Goal: Information Seeking & Learning: Learn about a topic

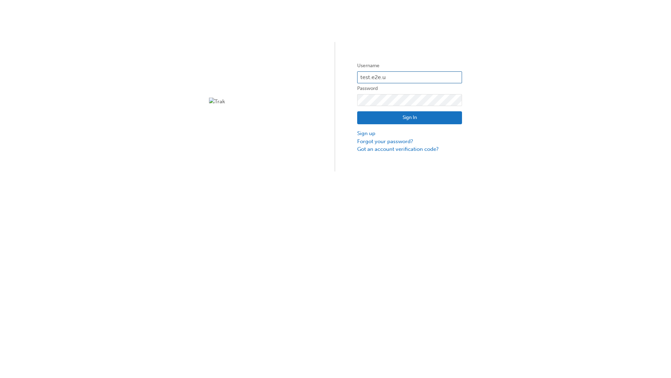
type input "test.e2e.user14"
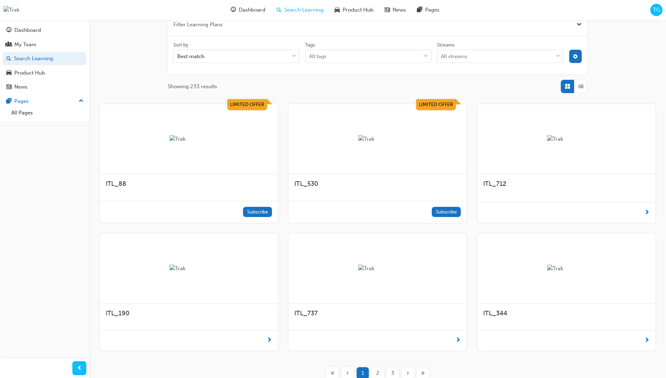
scroll to position [126, 0]
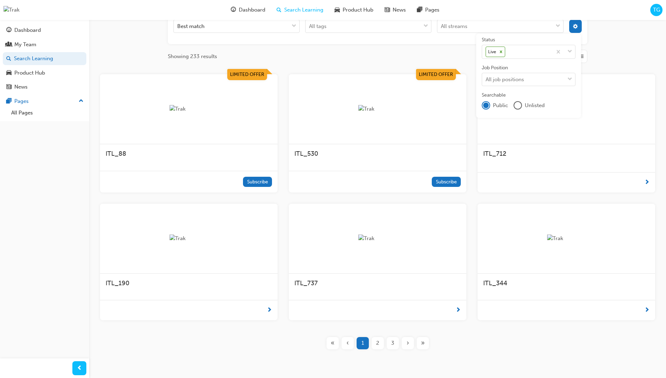
click at [442, 29] on input "Streams All streams" at bounding box center [441, 26] width 1 height 6
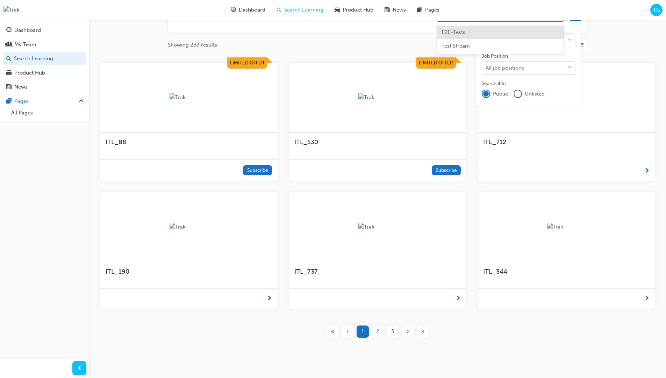
click at [442, 17] on input "Streams option E2E-Tests focused, 1 of 2. 2 results available. Use Up and Down …" at bounding box center [441, 15] width 1 height 6
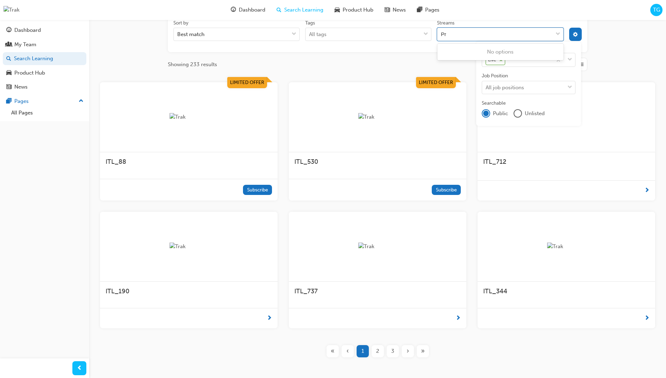
click at [447, 34] on input "Streams 0 results available for search term Pr. Select is focused ,type to refi…" at bounding box center [444, 34] width 6 height 6
